Goal: Find specific page/section: Find specific page/section

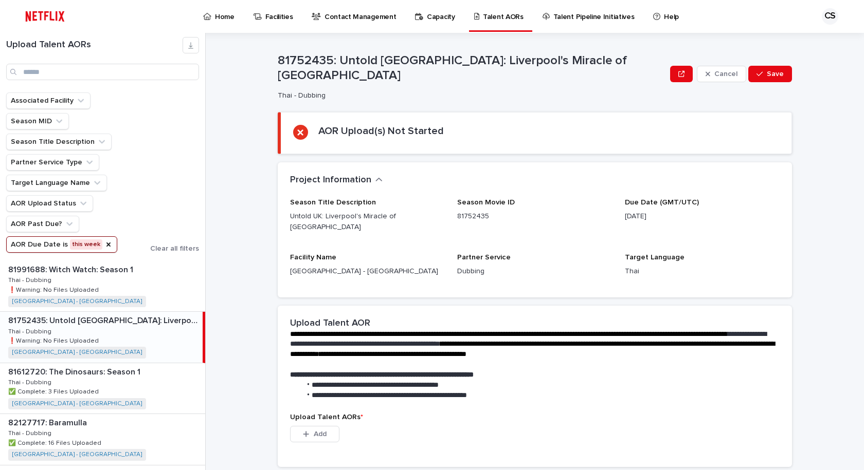
click at [108, 244] on button "AOR Due Date is this week" at bounding box center [61, 244] width 111 height 16
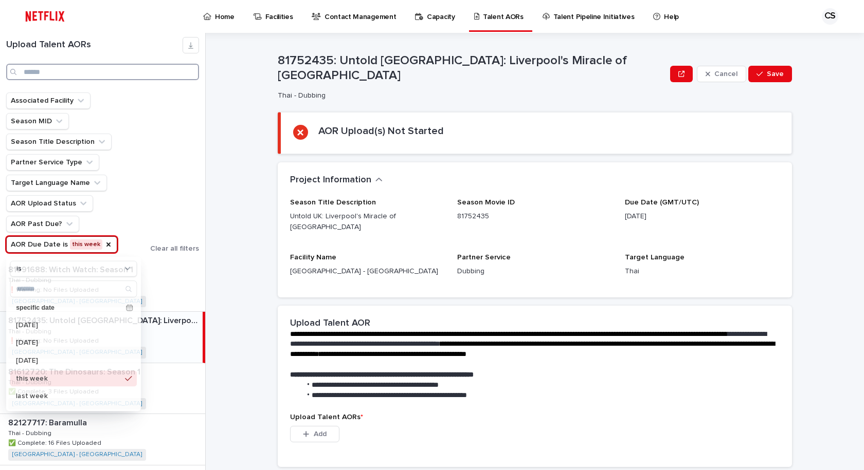
click at [141, 73] on input "Search" at bounding box center [102, 72] width 193 height 16
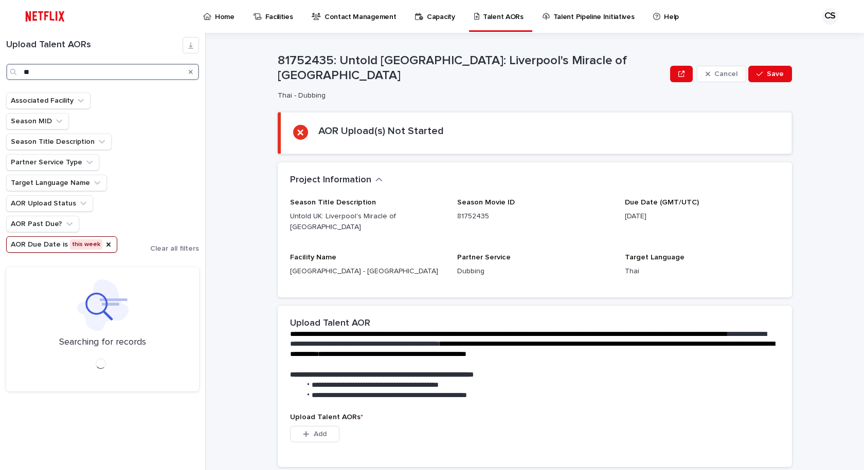
type input "*"
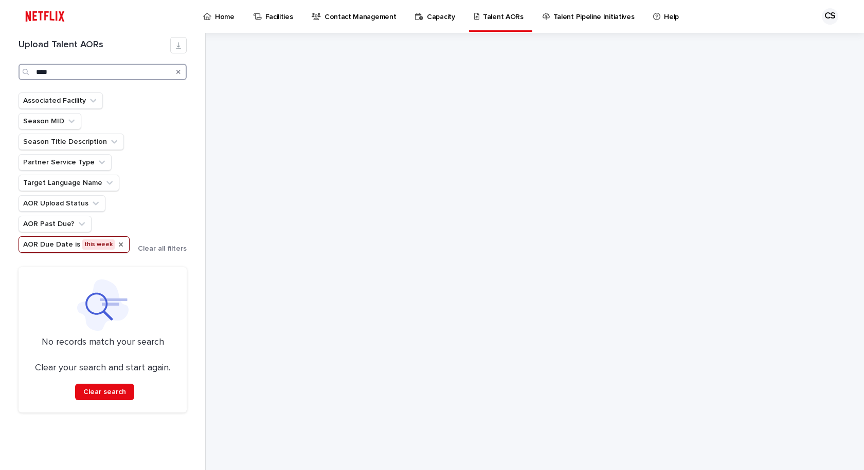
type input "****"
click at [119, 243] on icon "AOR Due Date" at bounding box center [121, 245] width 8 height 8
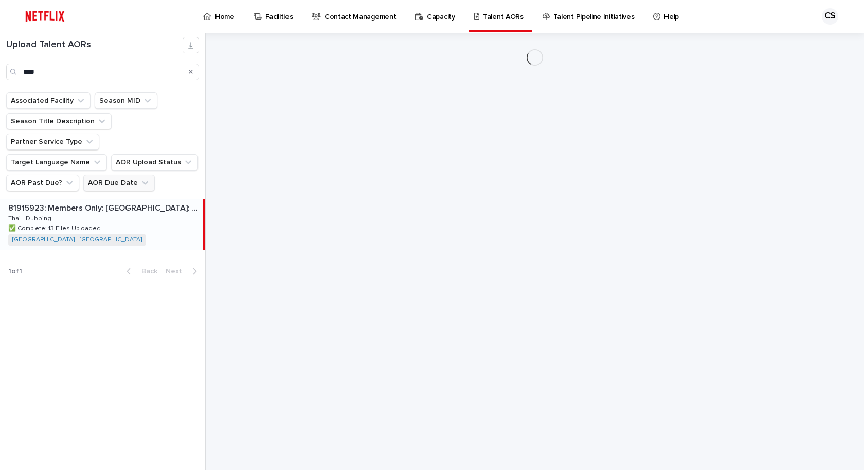
click at [93, 202] on p "81915923: Members Only: [GEOGRAPHIC_DATA]: Season 1" at bounding box center [104, 208] width 192 height 12
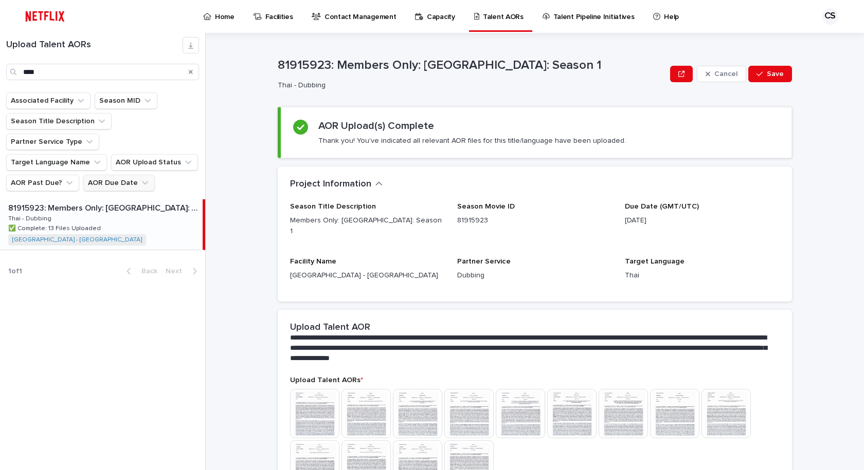
click at [700, 225] on p "[DATE]" at bounding box center [702, 220] width 155 height 11
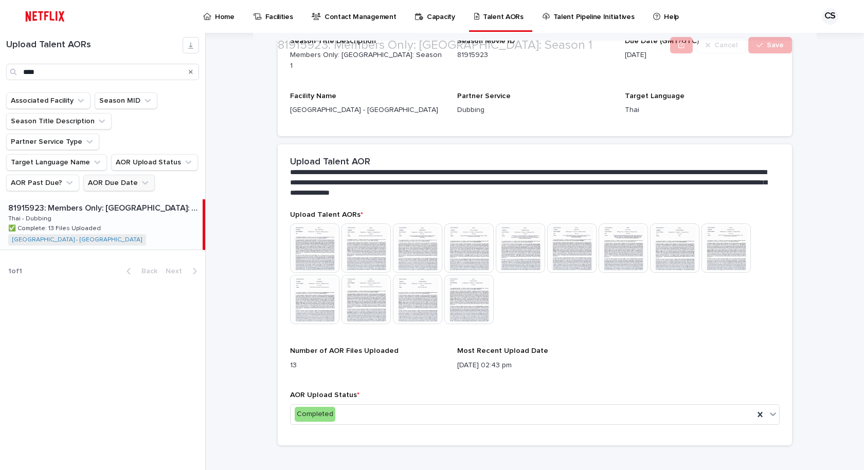
scroll to position [167, 0]
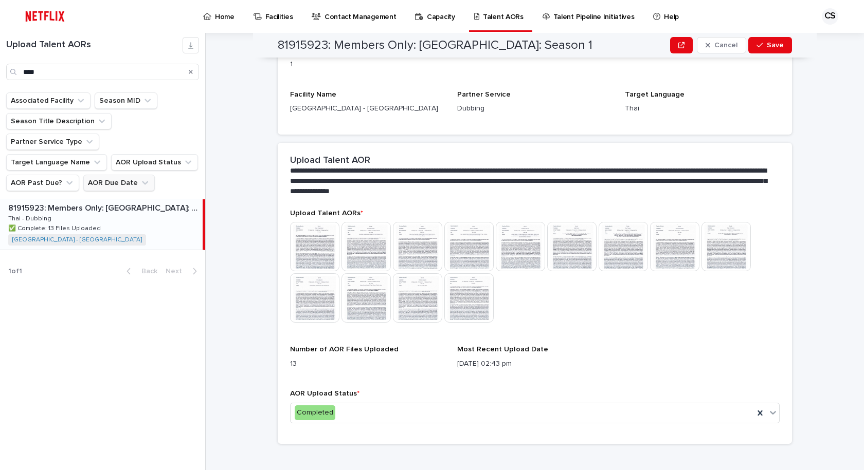
click at [671, 243] on img at bounding box center [674, 246] width 49 height 49
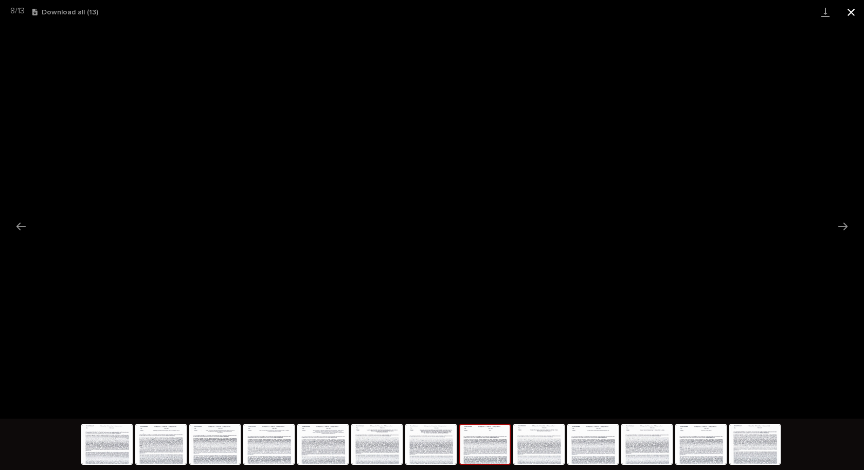
click at [859, 9] on button "Close gallery" at bounding box center [851, 12] width 26 height 24
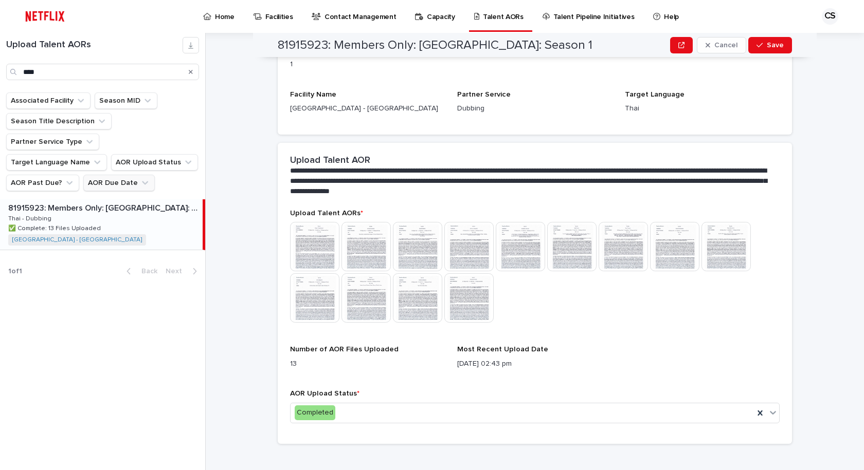
scroll to position [0, 0]
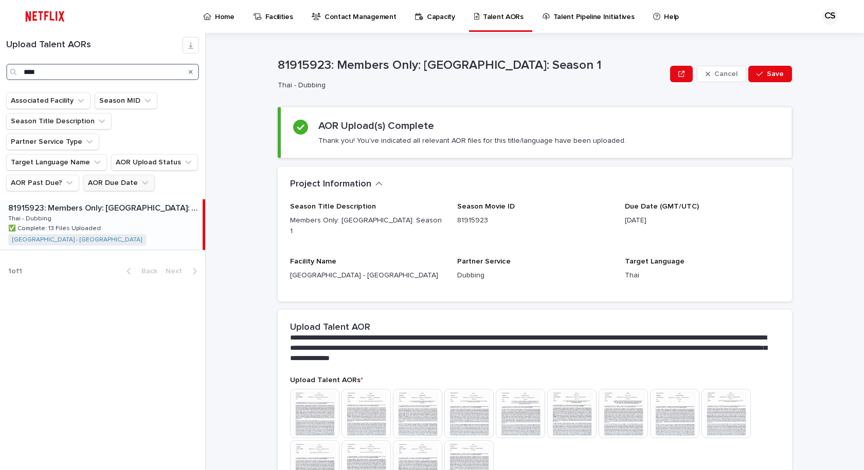
drag, startPoint x: 125, startPoint y: 69, endPoint x: 0, endPoint y: 42, distance: 128.4
click at [0, 42] on div "Upload Talent AORs ****" at bounding box center [102, 58] width 205 height 43
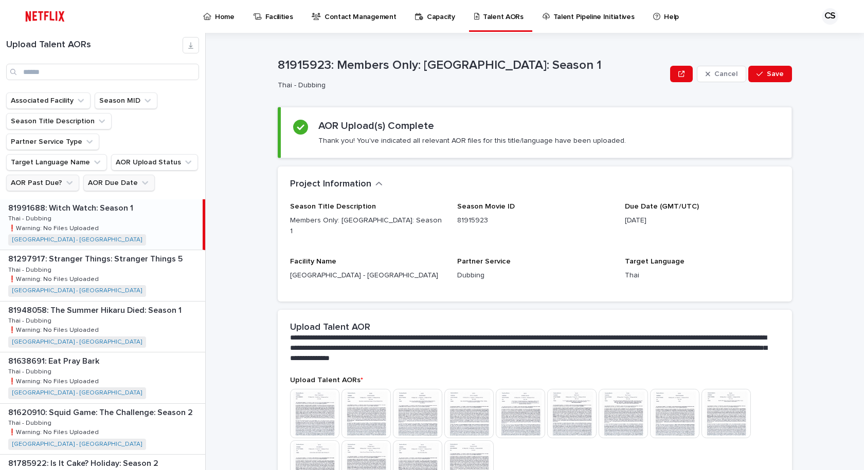
click at [55, 175] on button "AOR Past Due?" at bounding box center [42, 183] width 73 height 16
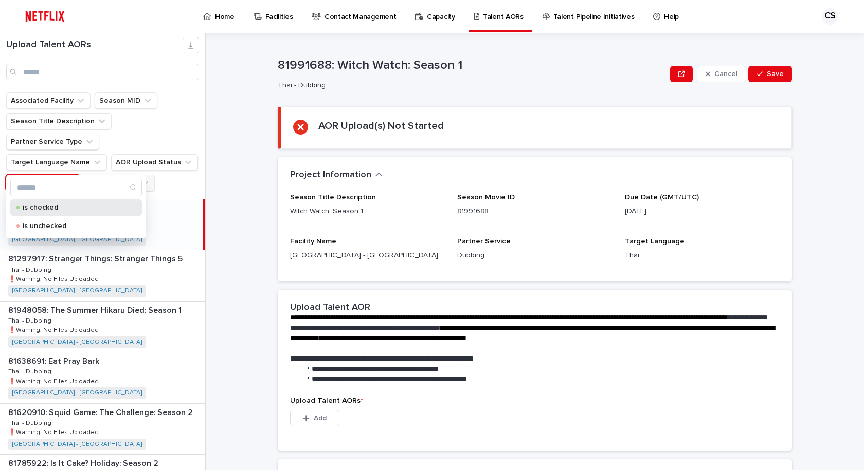
click at [56, 207] on p "is checked" at bounding box center [74, 207] width 103 height 7
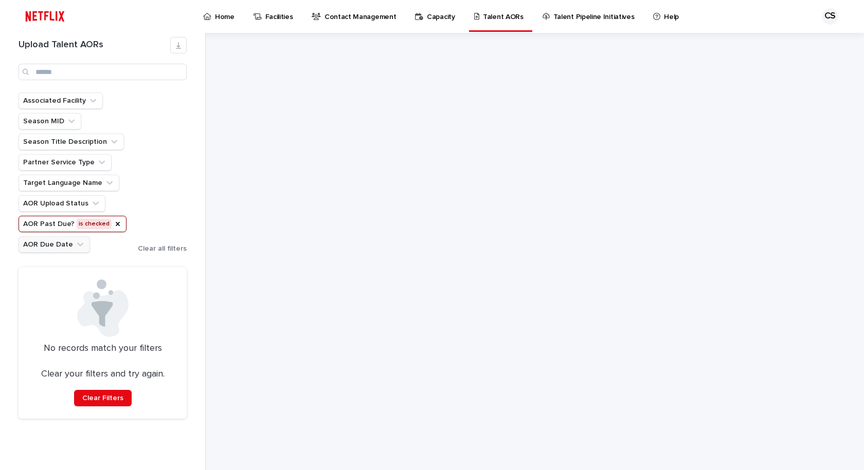
click at [114, 224] on icon "AOR Past Due?" at bounding box center [118, 224] width 8 height 8
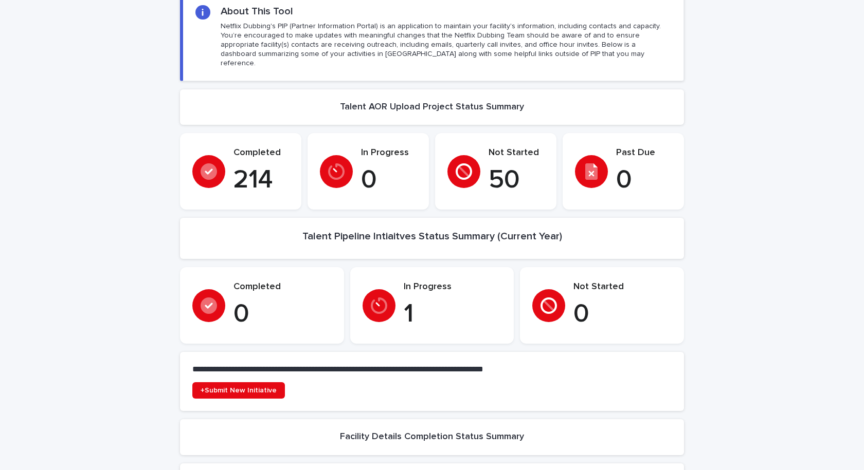
scroll to position [206, 0]
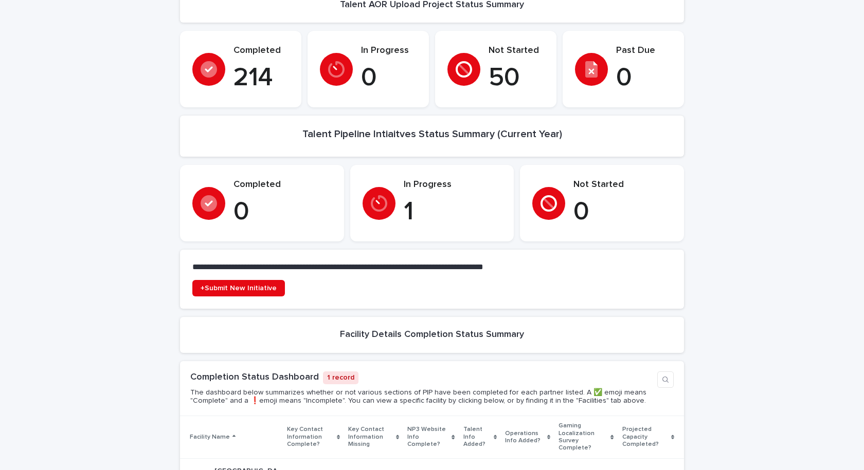
drag, startPoint x: 641, startPoint y: 330, endPoint x: 546, endPoint y: 316, distance: 95.7
click at [639, 330] on section "Facility Details Completion Status Summary" at bounding box center [432, 335] width 504 height 36
drag, startPoint x: 477, startPoint y: 316, endPoint x: 329, endPoint y: 320, distance: 148.1
click at [475, 317] on section "Facility Details Completion Status Summary" at bounding box center [432, 335] width 504 height 36
click at [627, 200] on p "0" at bounding box center [622, 212] width 98 height 31
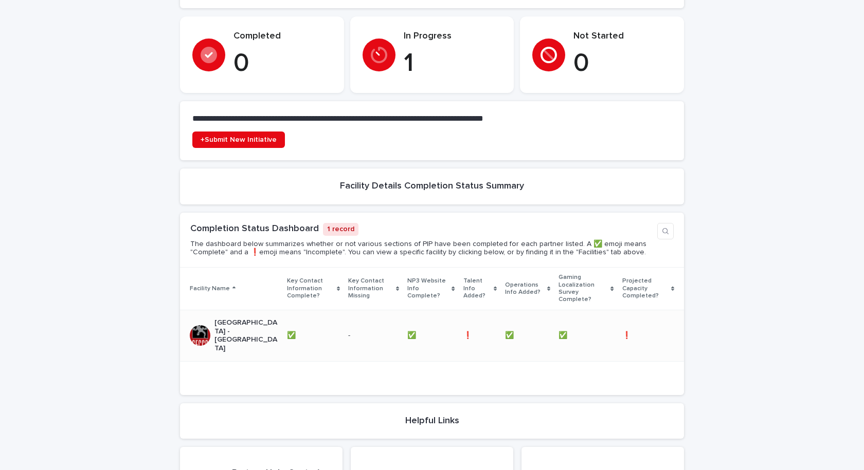
scroll to position [360, 0]
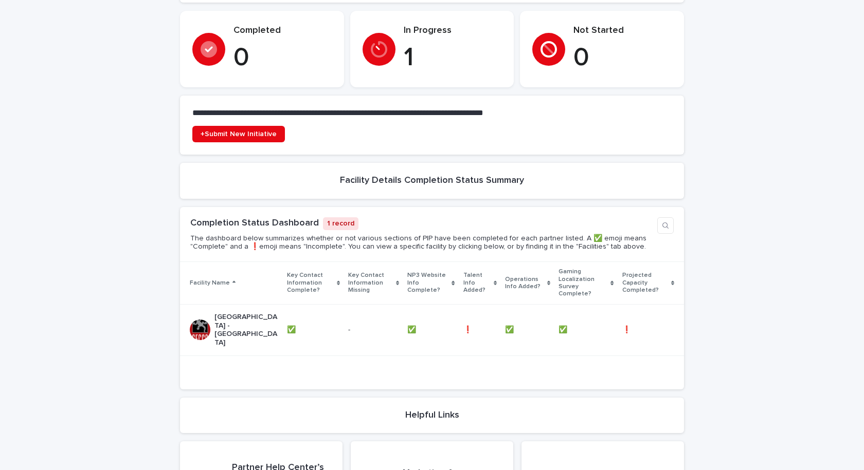
drag, startPoint x: 94, startPoint y: 307, endPoint x: 287, endPoint y: 236, distance: 205.7
click at [98, 304] on div "Loading... Saving… Loading... Saving… Loading... Saving… Loading... Saving… Loa…" at bounding box center [432, 177] width 864 height 905
click at [335, 218] on p "1 record" at bounding box center [340, 223] width 35 height 13
click at [351, 207] on div "Completion Status Dashboard 1 record The dashboard below summarizes whether or …" at bounding box center [432, 234] width 504 height 55
click at [345, 217] on p "1 record" at bounding box center [340, 223] width 35 height 13
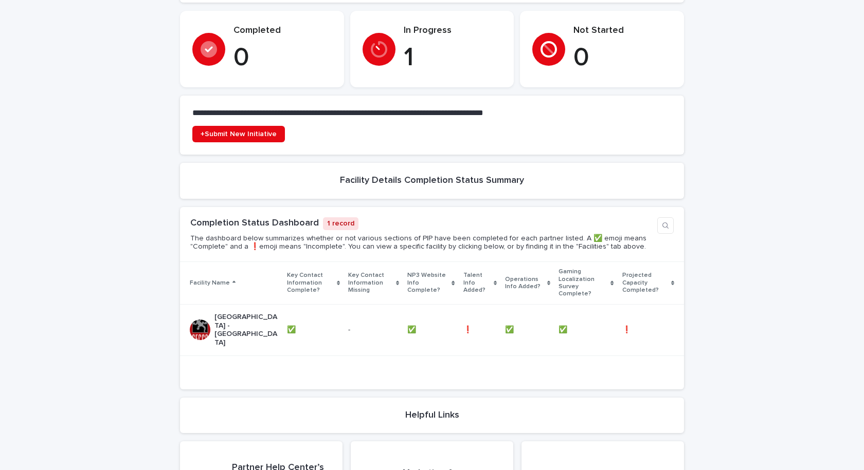
drag, startPoint x: 337, startPoint y: 210, endPoint x: 362, endPoint y: 216, distance: 26.4
click at [337, 217] on p "1 record" at bounding box center [340, 223] width 35 height 13
drag, startPoint x: 363, startPoint y: 217, endPoint x: 278, endPoint y: 216, distance: 85.3
click at [278, 217] on div "Completion Status Dashboard 1 record" at bounding box center [421, 223] width 463 height 13
click at [154, 233] on div "Loading... Saving… Loading... Saving… Loading... Saving… Loading... Saving… Loa…" at bounding box center [432, 177] width 864 height 905
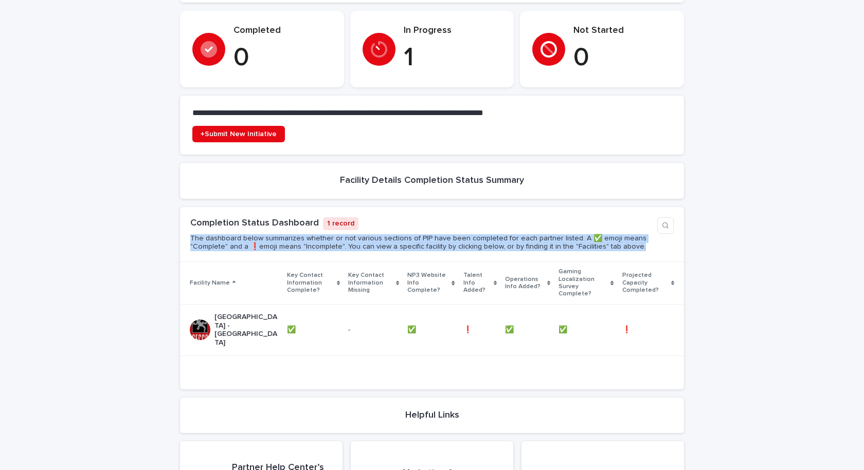
drag, startPoint x: 240, startPoint y: 229, endPoint x: 740, endPoint y: 251, distance: 500.2
click at [670, 235] on div "Completion Status Dashboard 1 record The dashboard below summarizes whether or …" at bounding box center [432, 234] width 504 height 55
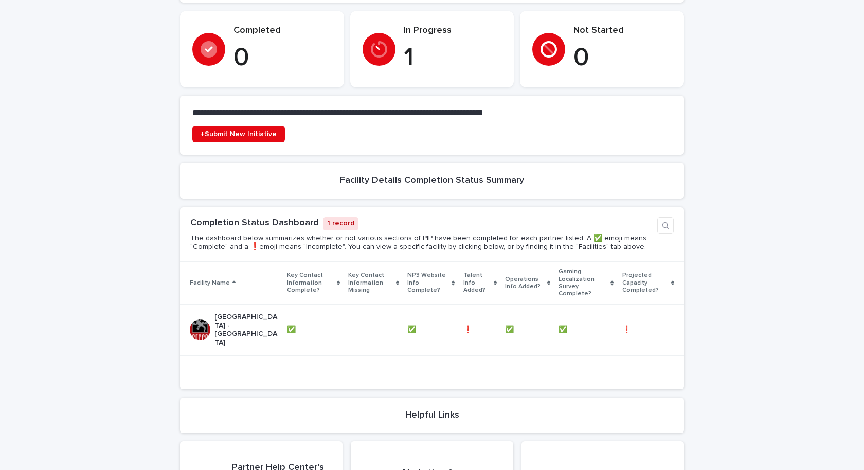
click at [743, 256] on div "Loading... Saving… Loading... Saving… Loading... Saving… Loading... Saving… Loa…" at bounding box center [432, 177] width 864 height 905
click at [646, 247] on div "Completion Status Dashboard 1 record The dashboard below summarizes whether or …" at bounding box center [432, 234] width 504 height 55
click at [595, 247] on div "Completion Status Dashboard 1 record The dashboard below summarizes whether or …" at bounding box center [432, 234] width 504 height 55
click at [569, 235] on p "The dashboard below summarizes whether or not various sections of PIP have been…" at bounding box center [421, 242] width 463 height 17
click at [746, 268] on div "Loading... Saving… Loading... Saving… Loading... Saving… Loading... Saving… Loa…" at bounding box center [432, 177] width 864 height 905
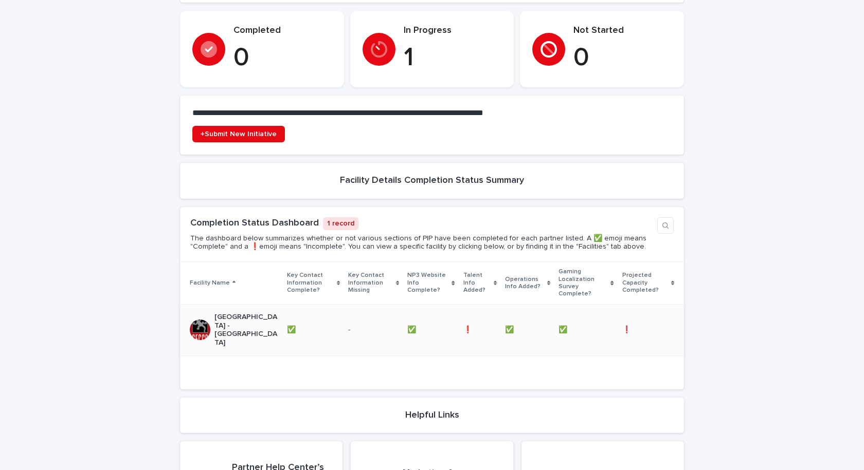
click at [348, 326] on p "-" at bounding box center [373, 330] width 51 height 9
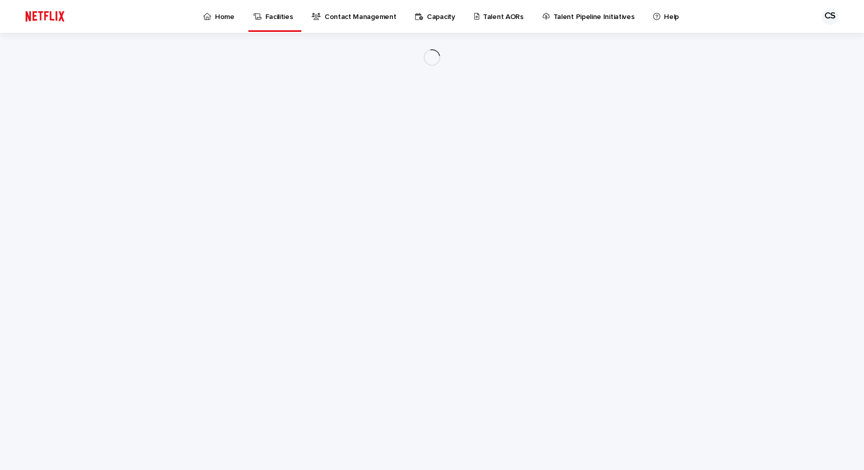
click at [517, 19] on div "Talent AORs" at bounding box center [500, 11] width 55 height 22
